Goal: Obtain resource: Download file/media

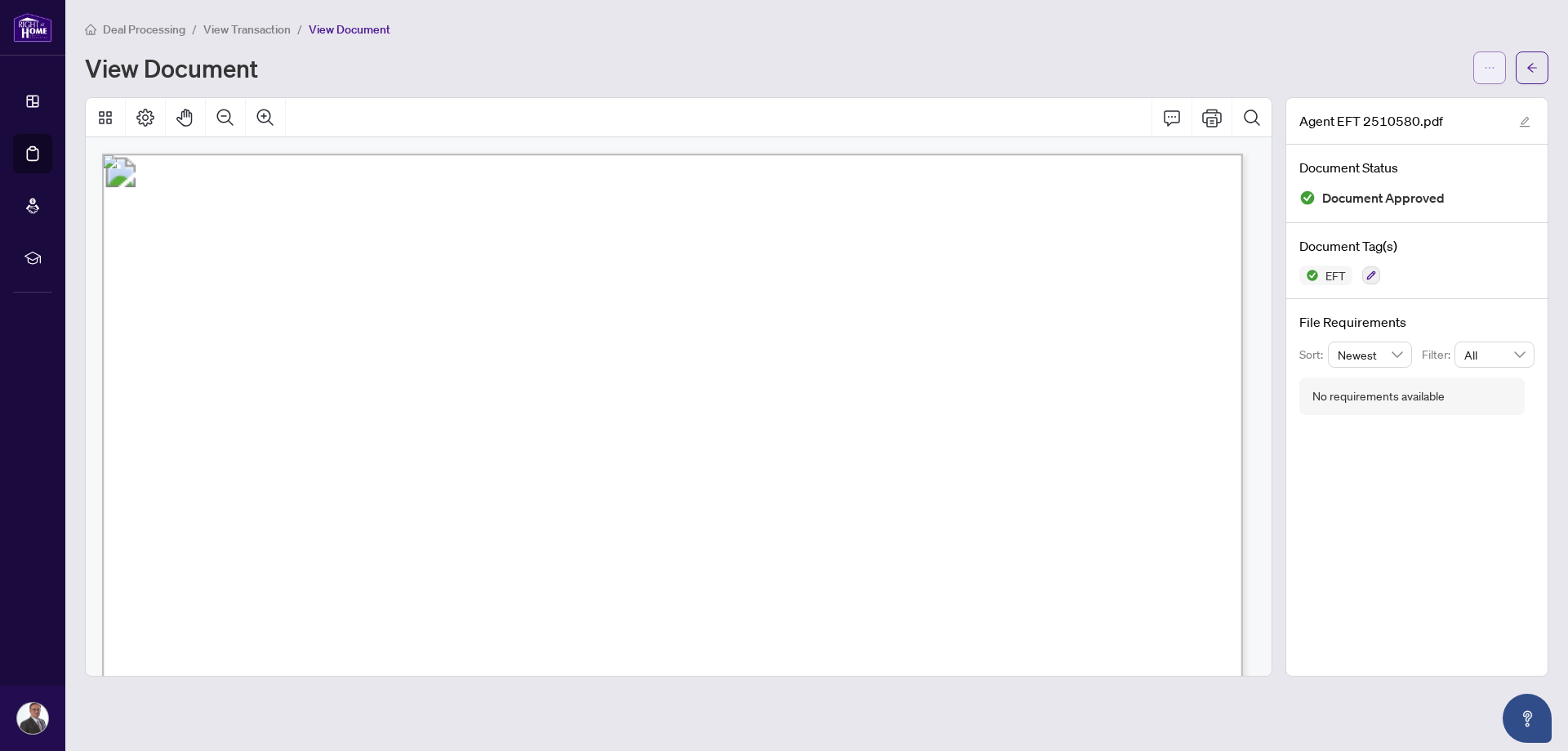
click at [1490, 67] on icon "ellipsis" at bounding box center [1490, 68] width 9 height 2
click at [1424, 107] on span "Download" at bounding box center [1432, 103] width 124 height 18
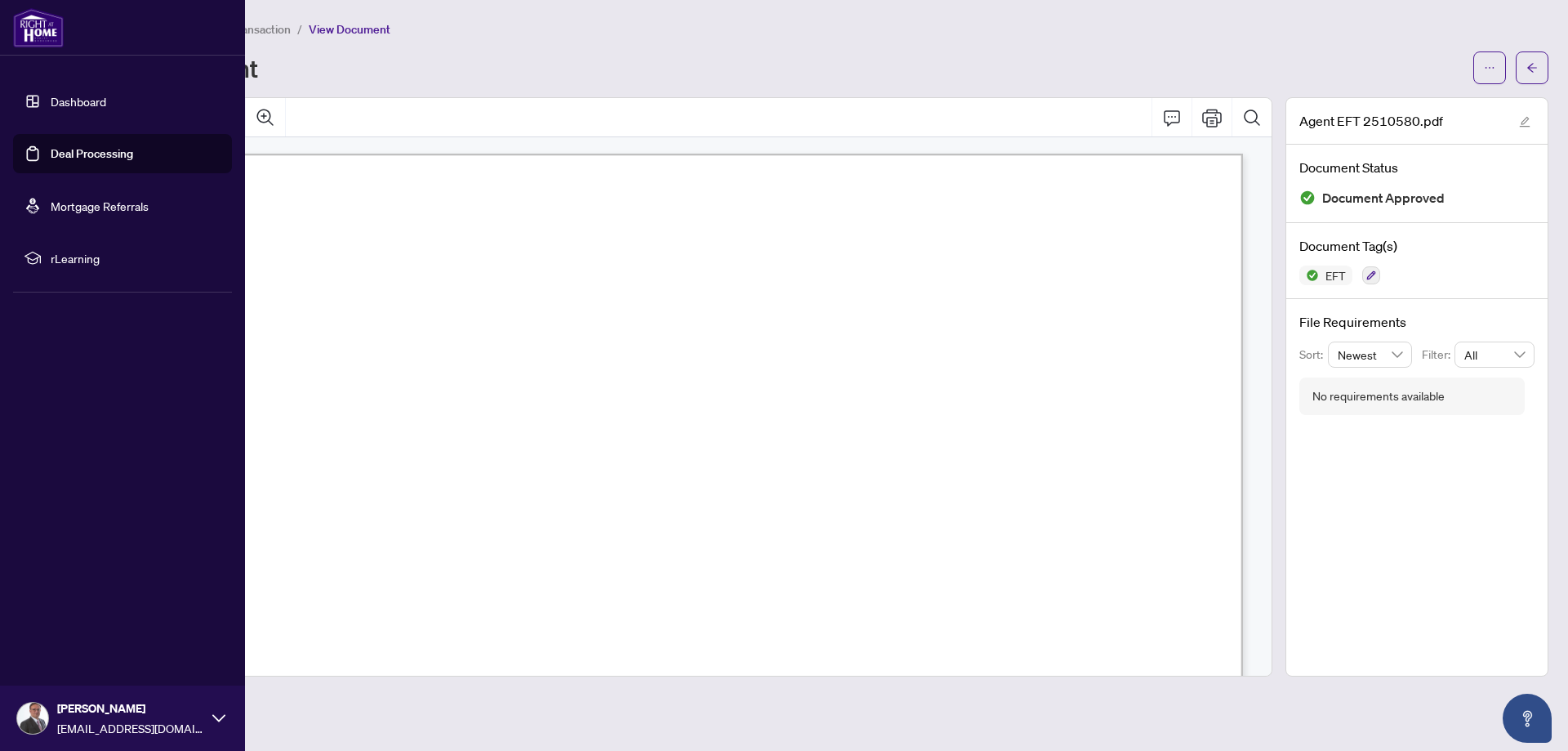
click at [50, 152] on link "Deal Processing" at bounding box center [92, 154] width 82 height 15
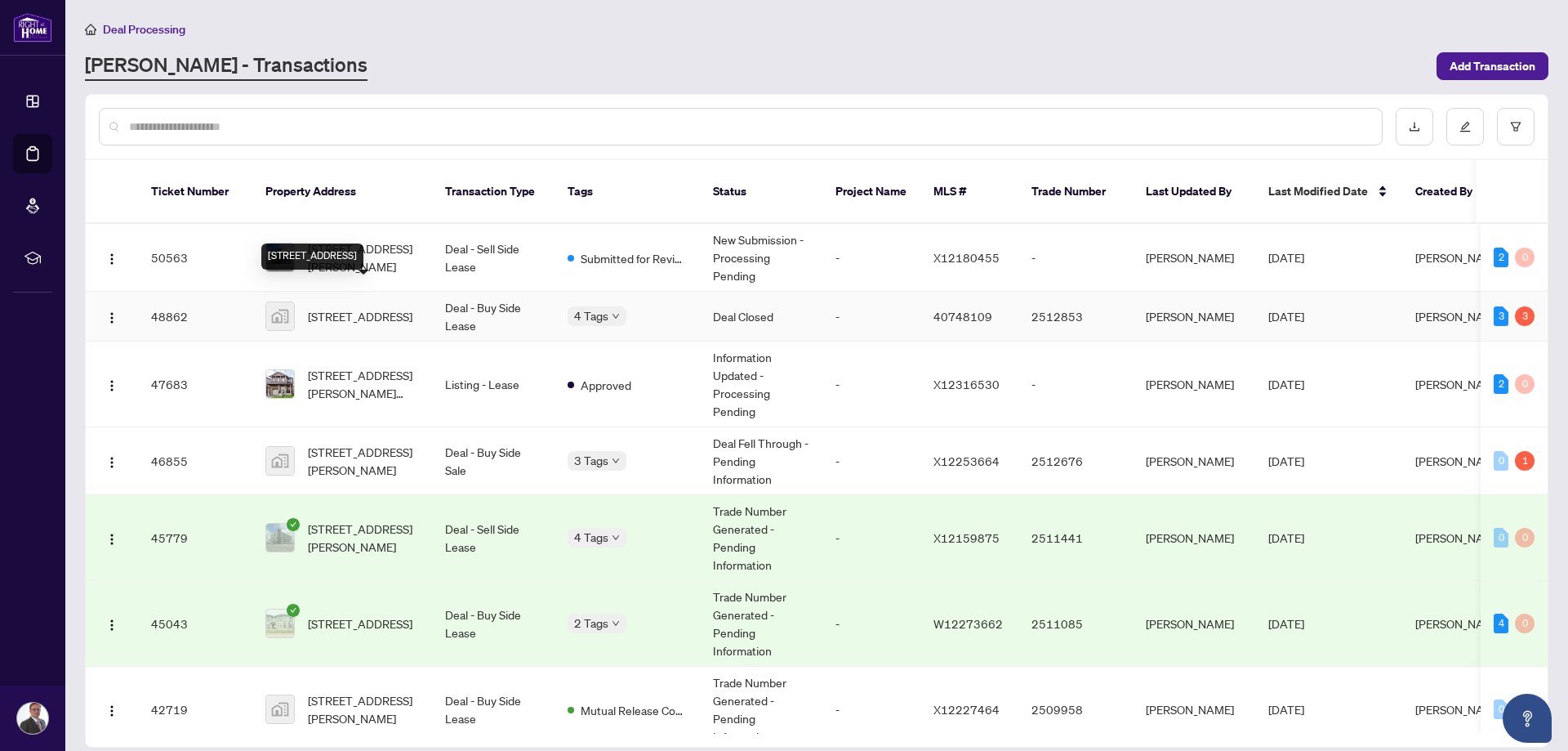
click at [338, 308] on span "[STREET_ADDRESS]" at bounding box center [360, 317] width 104 height 18
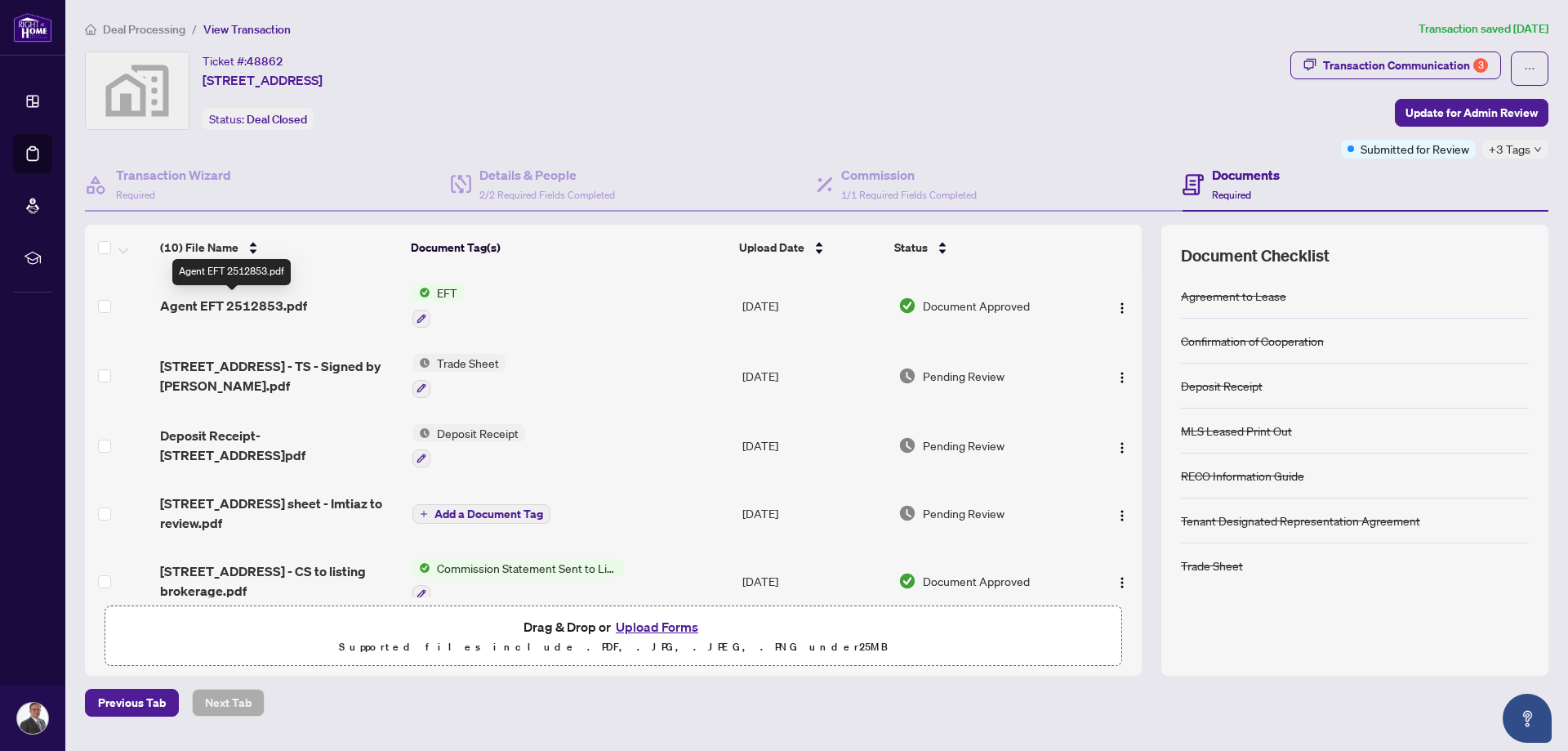
click at [279, 307] on span "Agent EFT 2512853.pdf" at bounding box center [233, 305] width 147 height 19
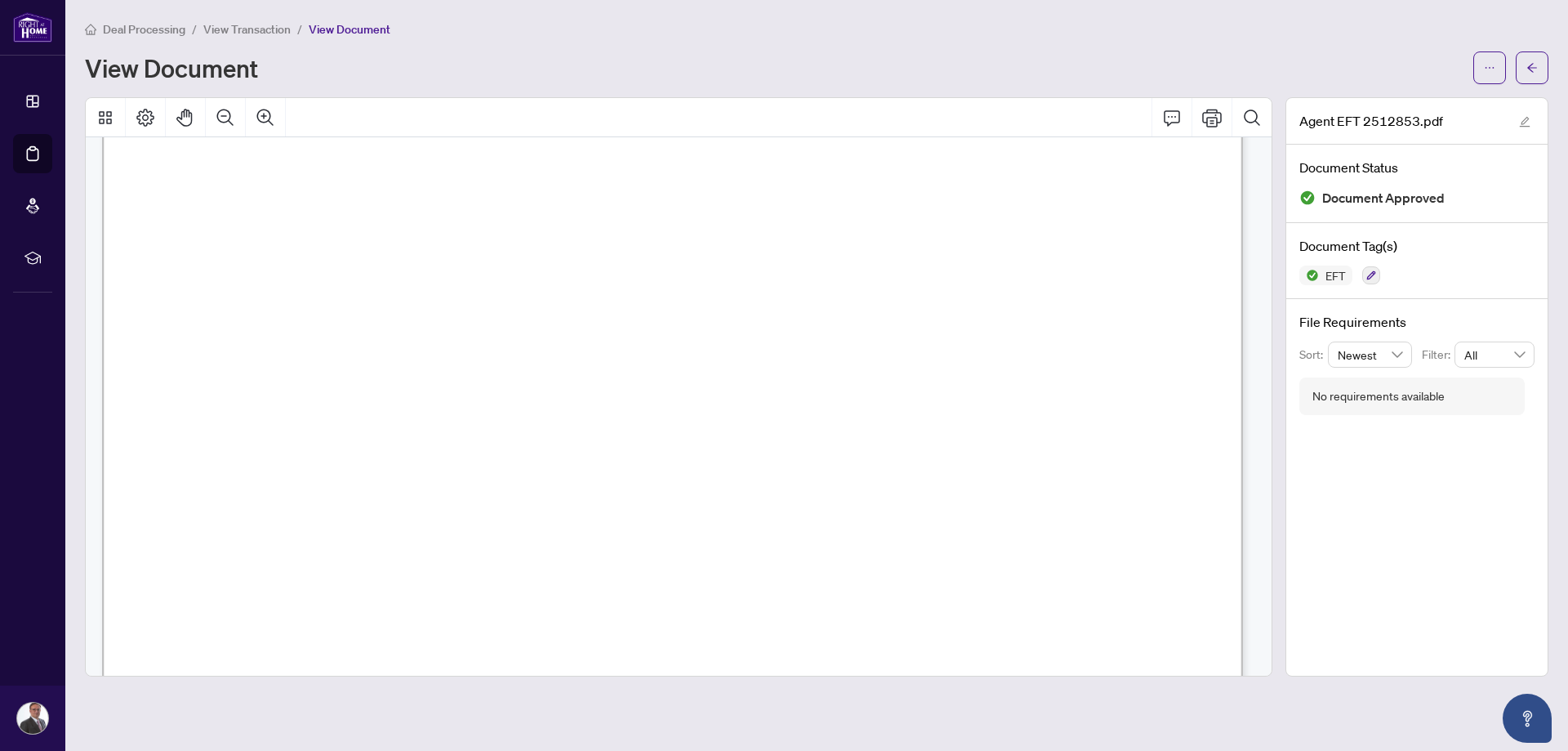
scroll to position [572, 0]
click at [1487, 65] on icon "ellipsis" at bounding box center [1490, 68] width 11 height 11
click at [1415, 110] on span "Download" at bounding box center [1432, 103] width 124 height 18
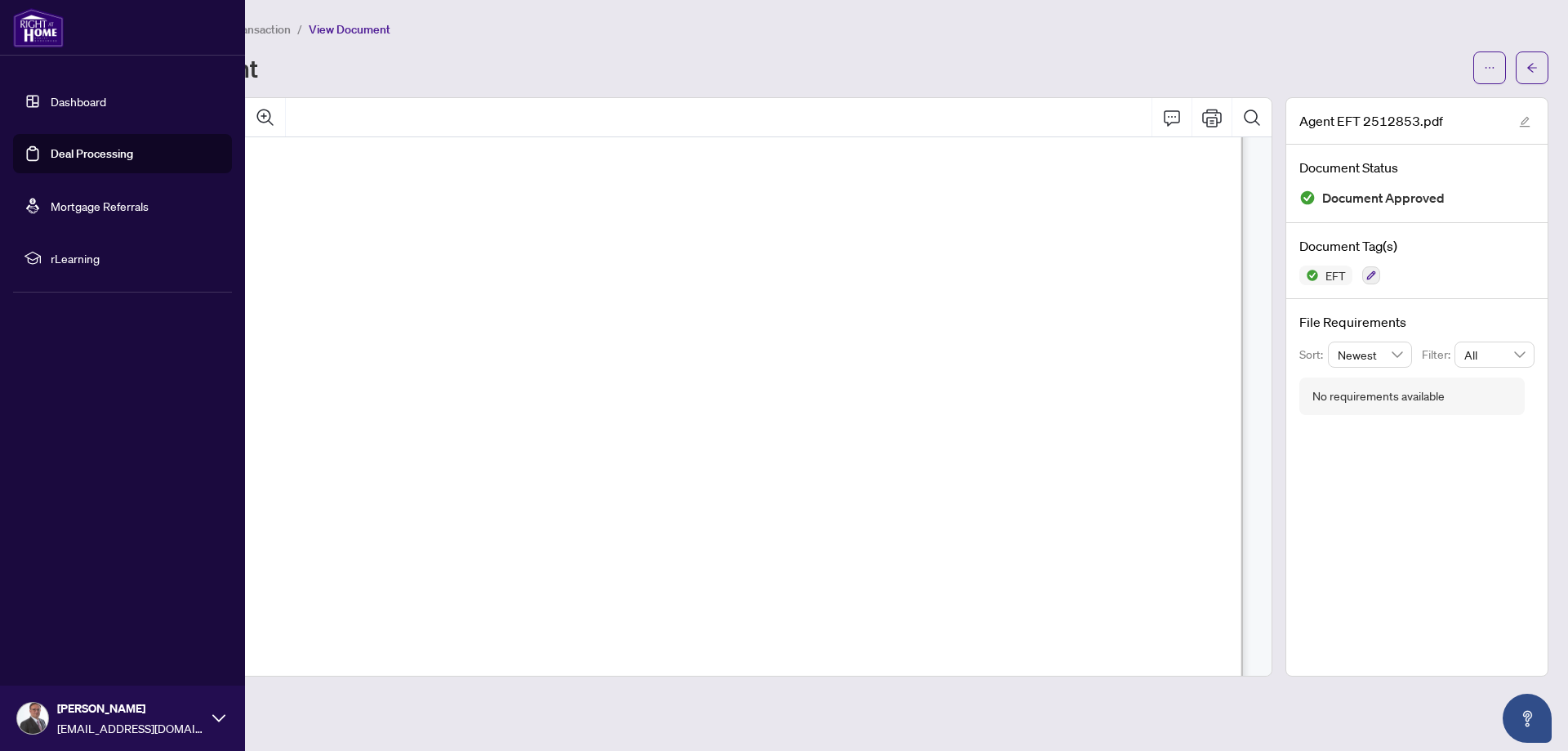
click at [54, 148] on link "Deal Processing" at bounding box center [92, 154] width 82 height 15
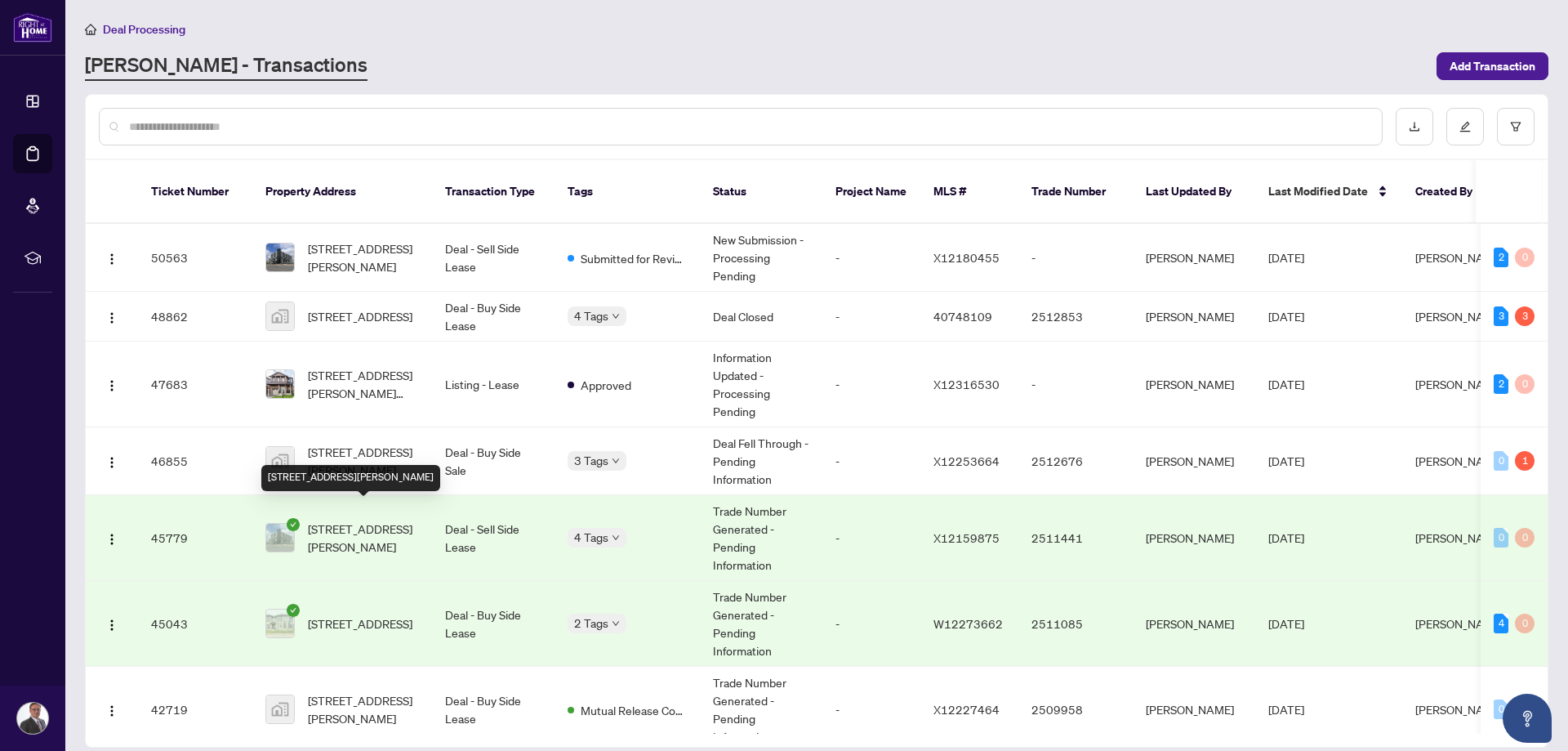
click at [373, 523] on span "[STREET_ADDRESS][PERSON_NAME]" at bounding box center [362, 538] width 111 height 36
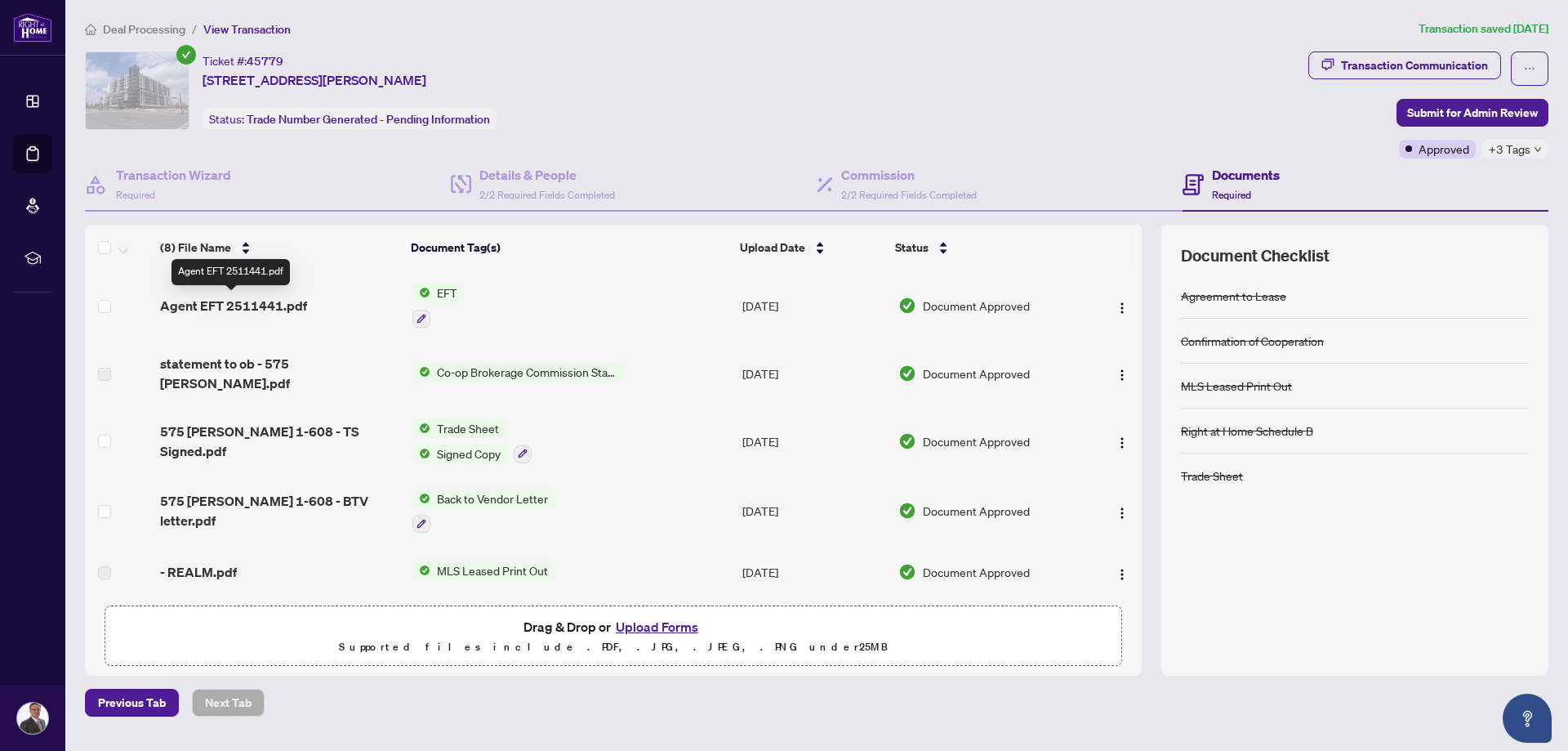
click at [263, 302] on span "Agent EFT 2511441.pdf" at bounding box center [233, 305] width 147 height 19
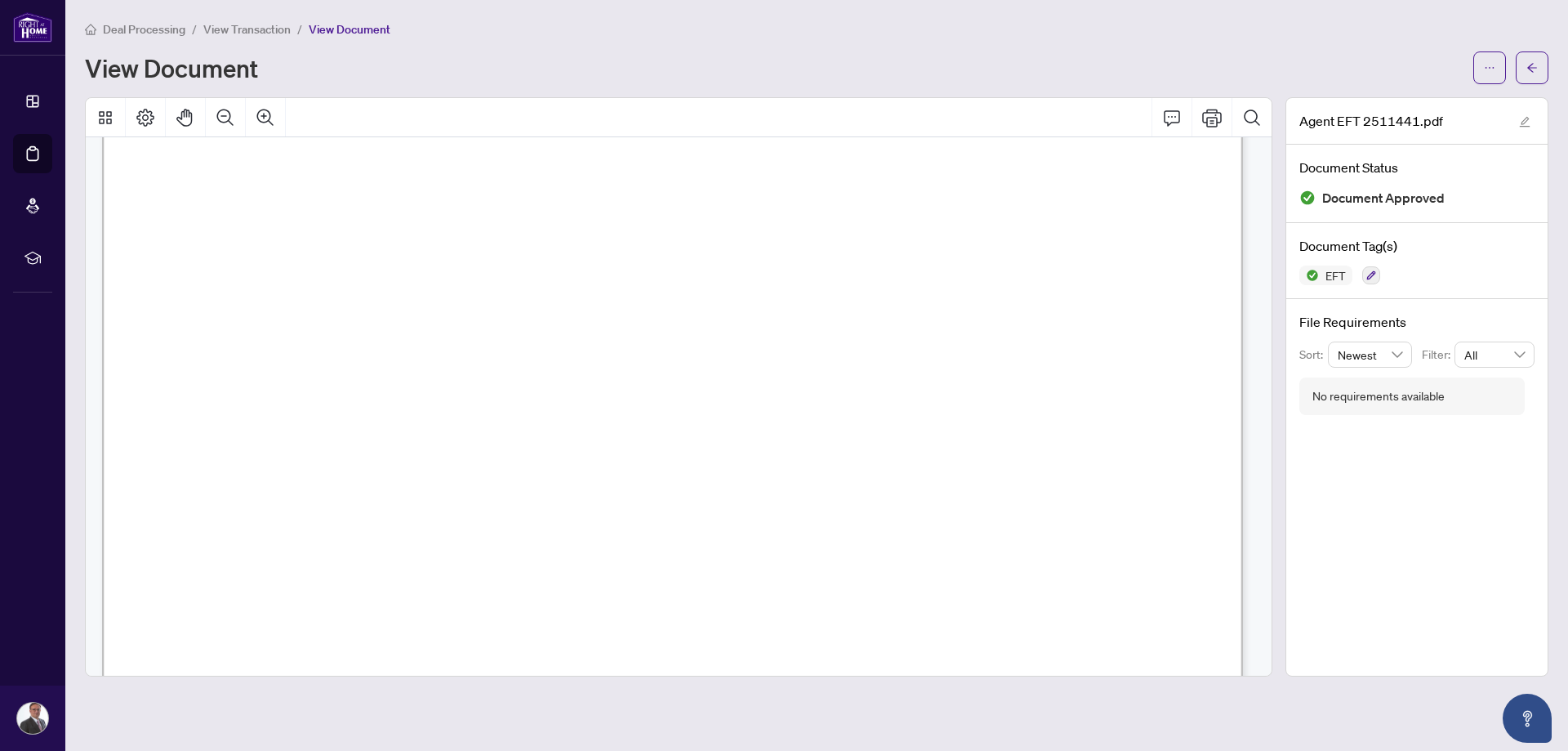
scroll to position [490, 0]
click at [1508, 60] on div at bounding box center [1511, 68] width 75 height 33
click at [1498, 61] on button "button" at bounding box center [1490, 68] width 33 height 33
click at [1423, 103] on span "Download" at bounding box center [1432, 103] width 124 height 18
